Goal: Navigation & Orientation: Find specific page/section

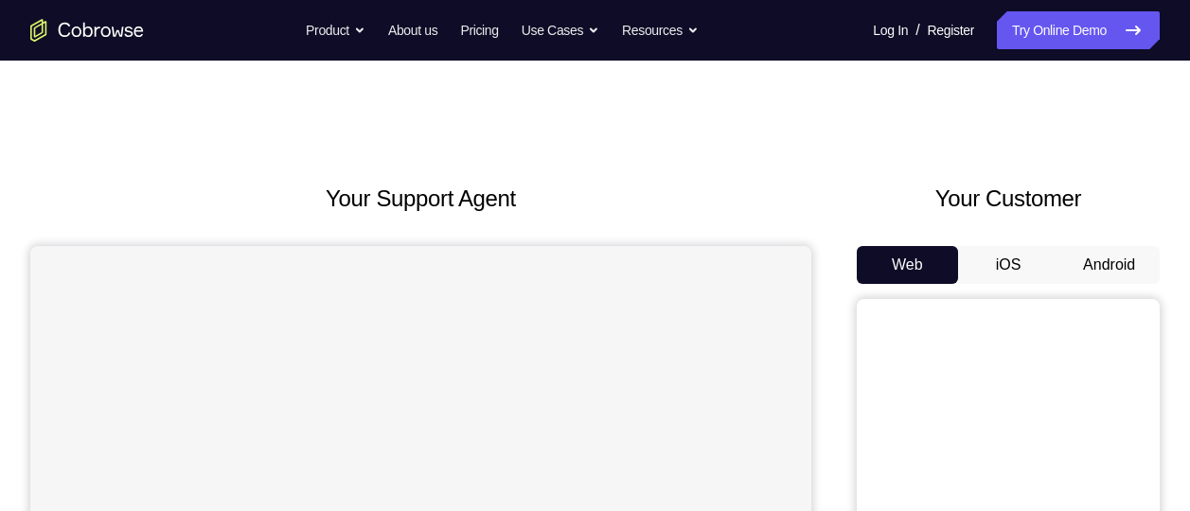
click at [1100, 273] on button "Android" at bounding box center [1109, 265] width 101 height 38
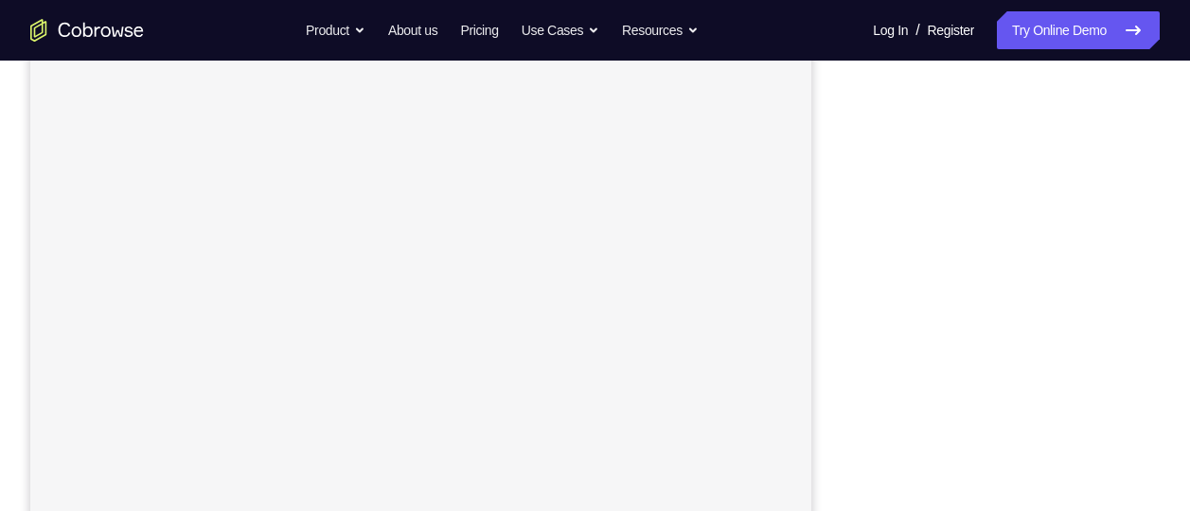
scroll to position [345, 0]
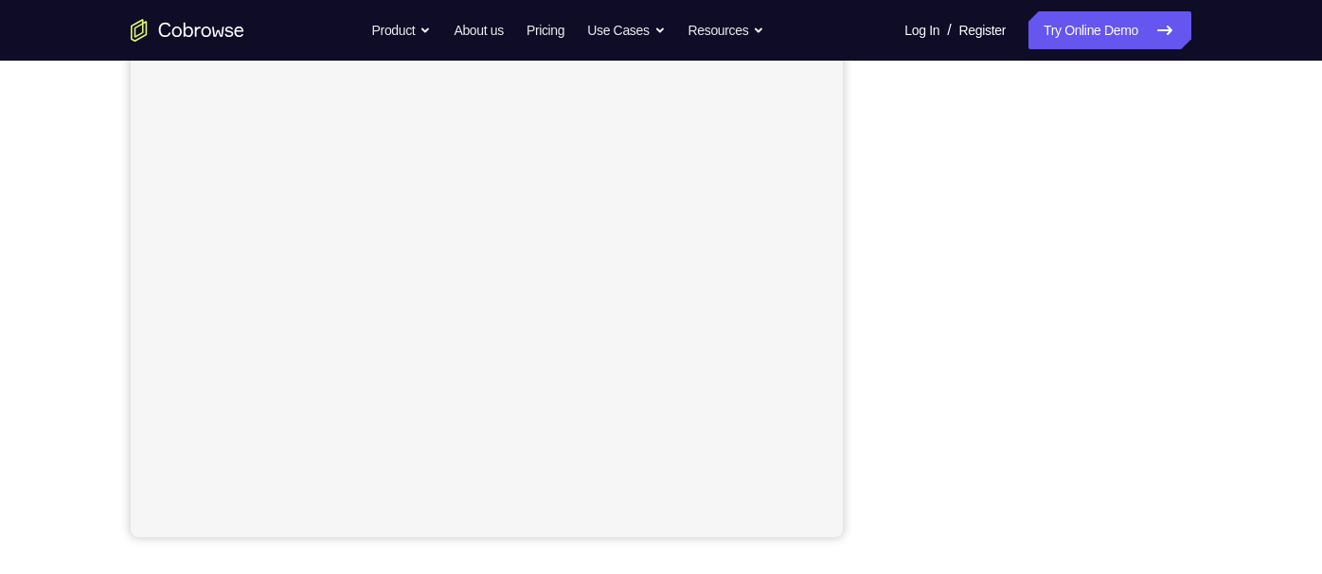
drag, startPoint x: 1187, startPoint y: 6, endPoint x: 849, endPoint y: 228, distance: 404.7
click at [849, 228] on div "Your Support Agent Your Customer Web iOS Android" at bounding box center [661, 188] width 1060 height 700
click at [1120, 58] on nav "Go back Powerful, Flexible and Trustworthy. Avoid all extra friction for both A…" at bounding box center [661, 30] width 1322 height 61
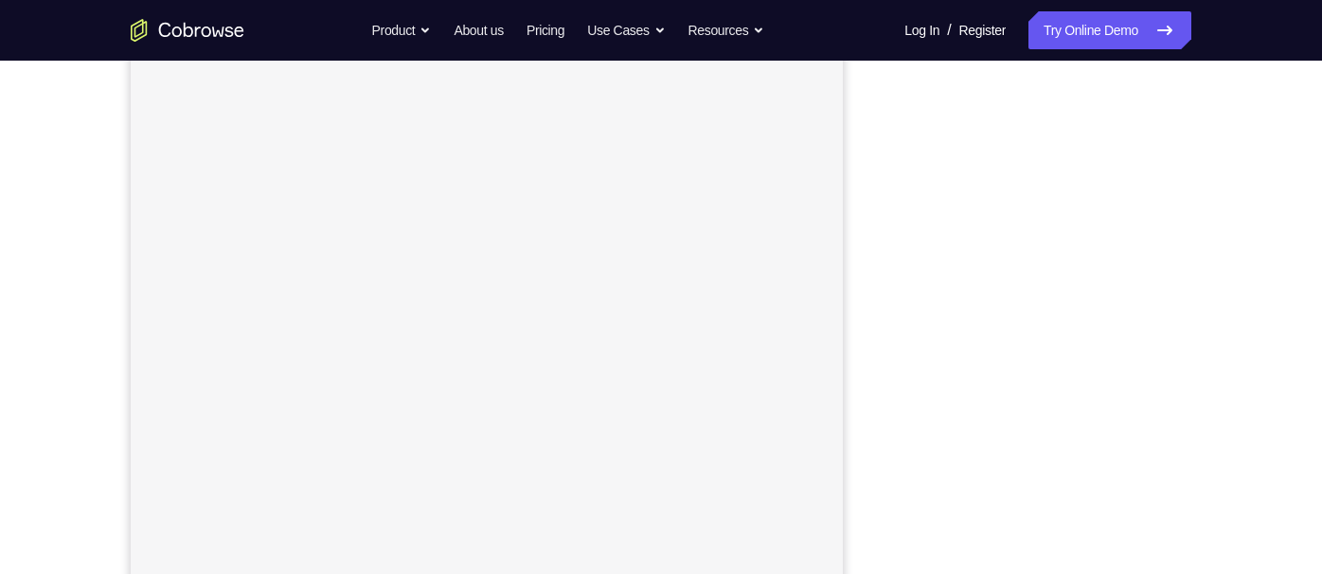
click at [1189, 368] on div "Your Support Agent Your Customer Web iOS Android Next Steps We’d be happy to gi…" at bounding box center [661, 438] width 1212 height 1249
click at [1189, 233] on div "Your Support Agent Your Customer Web iOS Android Next Steps We’d be happy to gi…" at bounding box center [661, 393] width 1212 height 1249
click at [1186, 126] on div at bounding box center [1039, 299] width 303 height 582
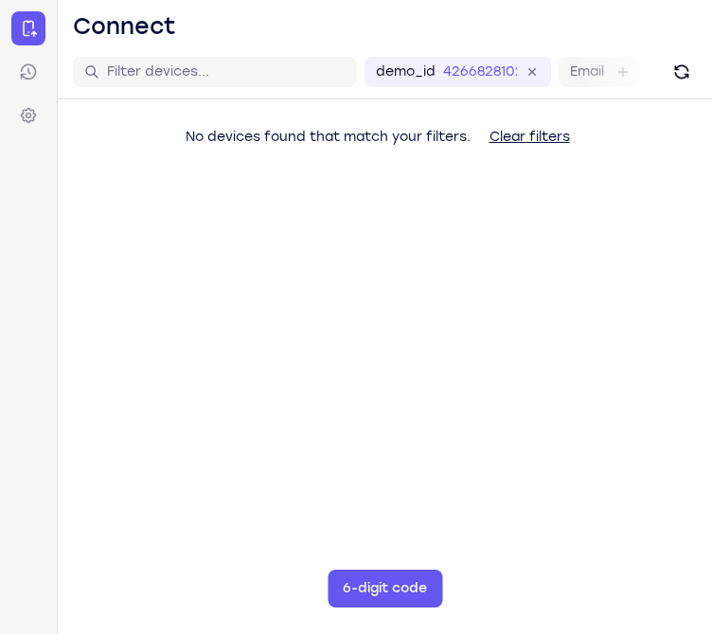
click at [711, 387] on main "demo_id 4266828102 4266828102 Email User ID Device ID Device name 6-digit code …" at bounding box center [385, 362] width 654 height 634
